Goal: Task Accomplishment & Management: Manage account settings

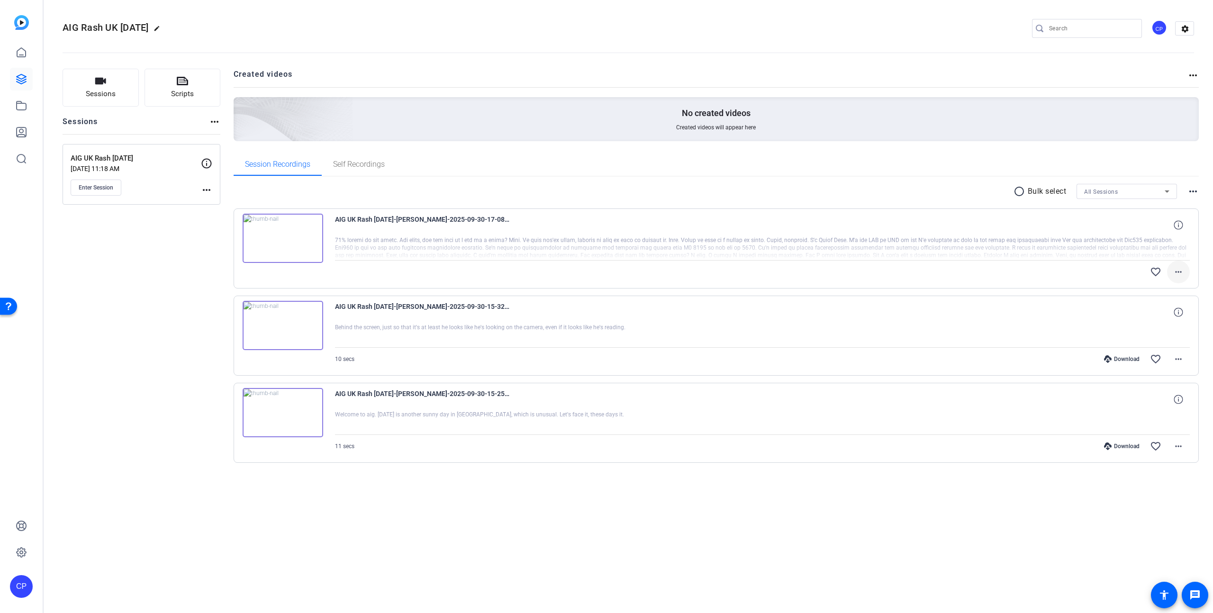
click at [1182, 271] on mat-icon "more_horiz" at bounding box center [1178, 271] width 11 height 11
click at [1182, 271] on div at bounding box center [606, 306] width 1213 height 613
